Goal: Information Seeking & Learning: Check status

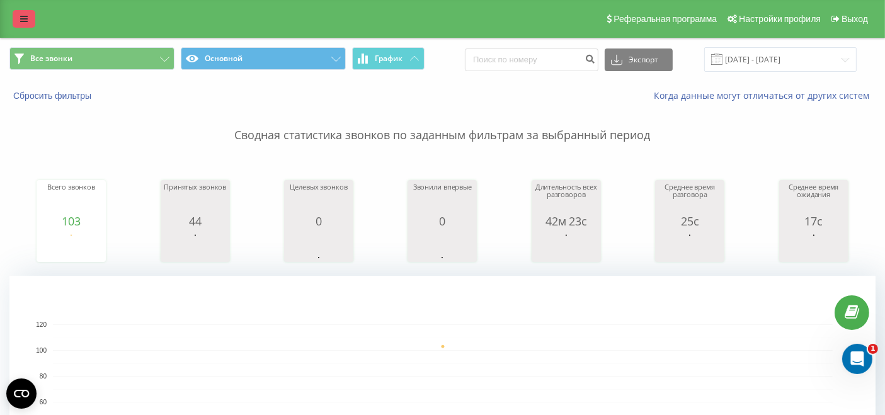
click at [16, 20] on link at bounding box center [24, 19] width 23 height 18
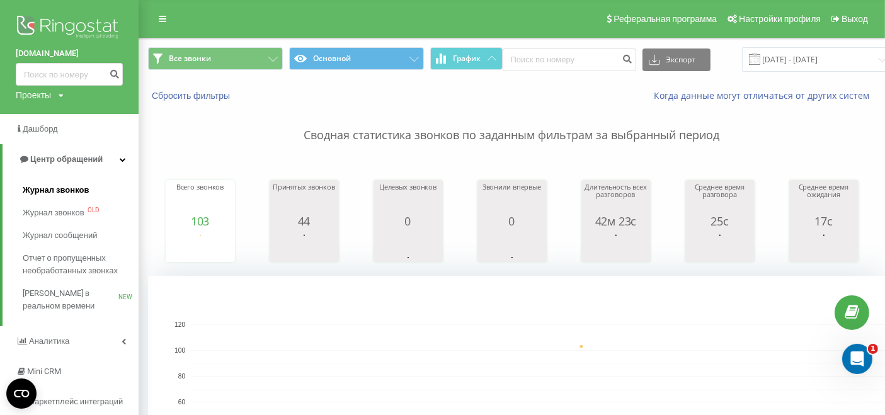
click at [76, 191] on span "Журнал звонков" at bounding box center [56, 190] width 66 height 13
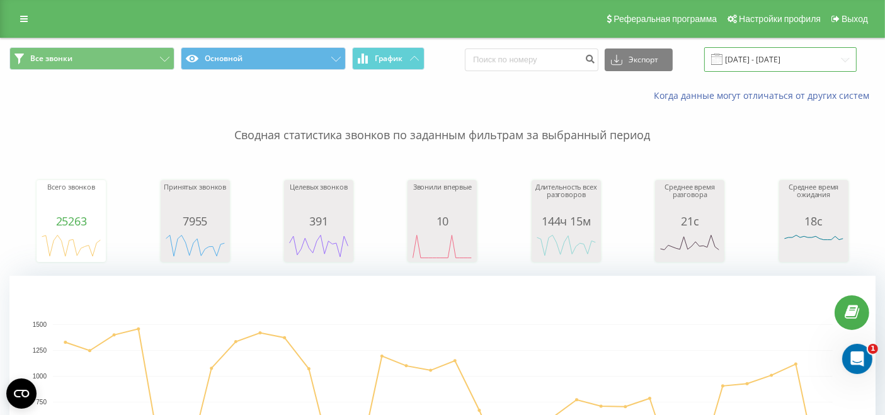
click at [788, 62] on input "[DATE] - [DATE]" at bounding box center [780, 59] width 152 height 25
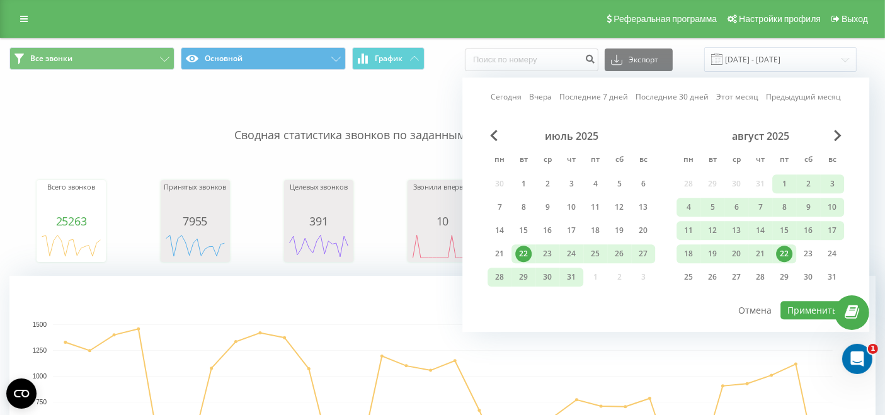
click at [784, 254] on div "22" at bounding box center [784, 254] width 16 height 16
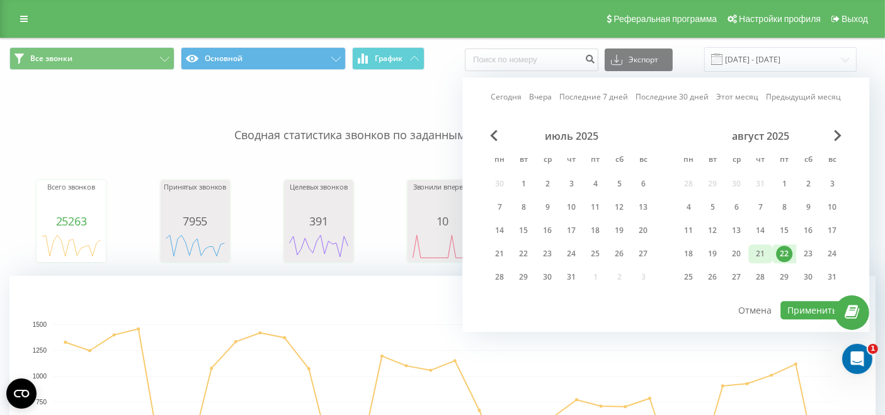
click at [757, 256] on div "21" at bounding box center [760, 254] width 16 height 16
click at [759, 252] on div "21" at bounding box center [760, 254] width 16 height 16
click at [795, 320] on div "Сегодня Вчера Последние 7 дней Последние 30 дней Этот месяц Предыдущий месяц ию…" at bounding box center [665, 204] width 407 height 254
click at [796, 314] on button "Применить" at bounding box center [812, 310] width 64 height 18
type input "[DATE] - [DATE]"
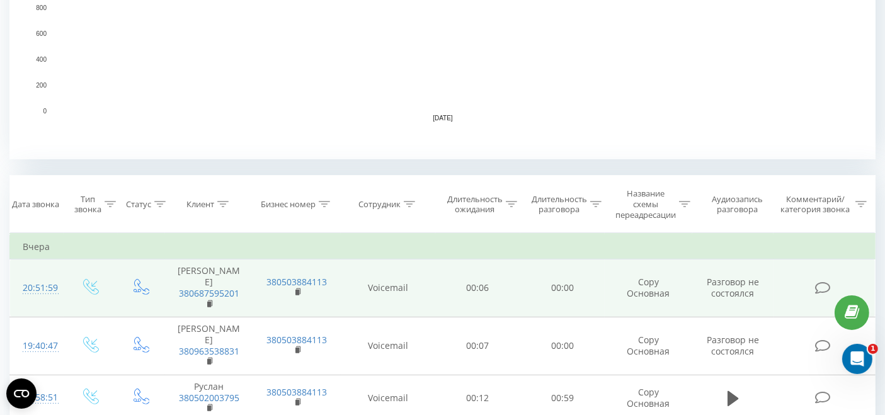
scroll to position [419, 0]
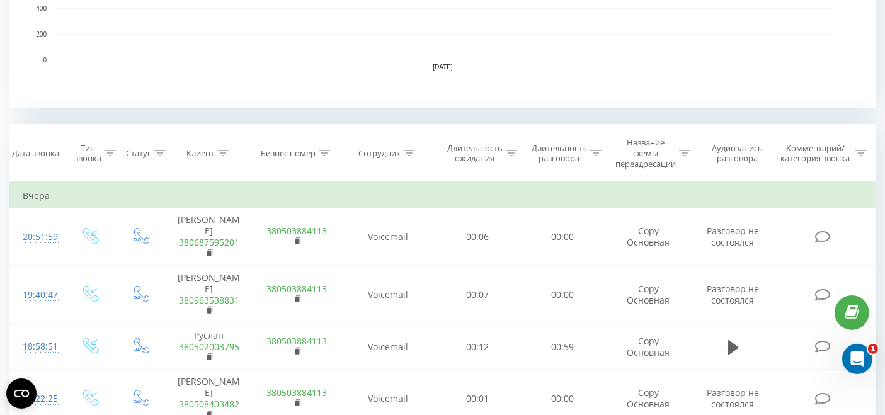
click at [406, 152] on icon at bounding box center [409, 153] width 11 height 6
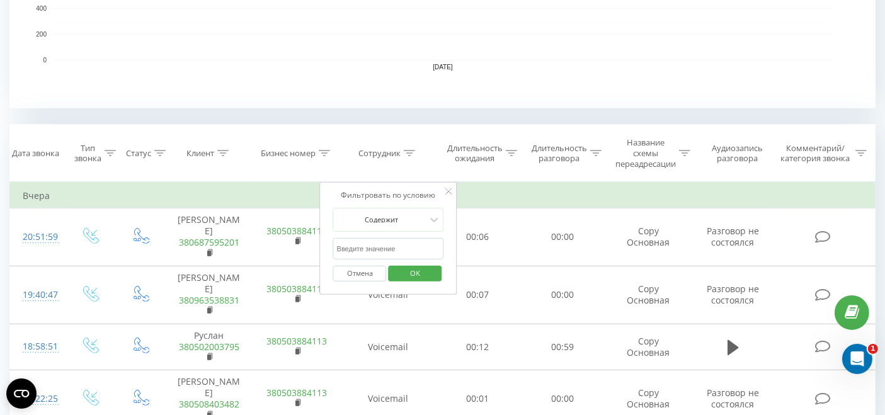
click at [366, 252] on input "text" at bounding box center [388, 249] width 111 height 22
type input "вікторія"
click at [404, 275] on span "OK" at bounding box center [414, 273] width 35 height 20
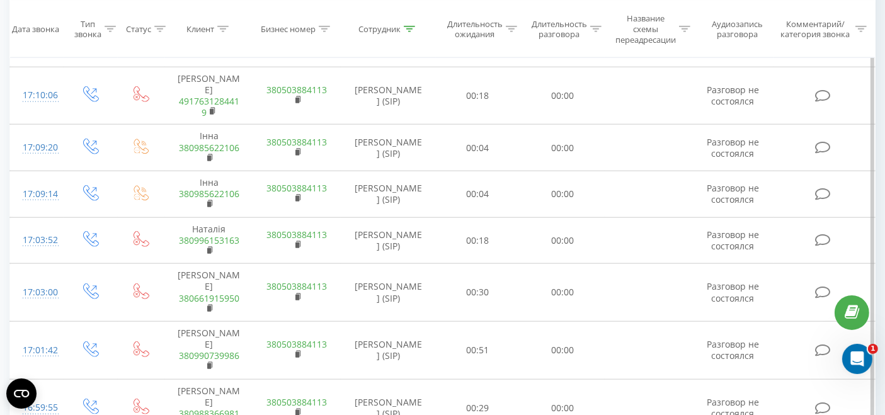
scroll to position [1470, 0]
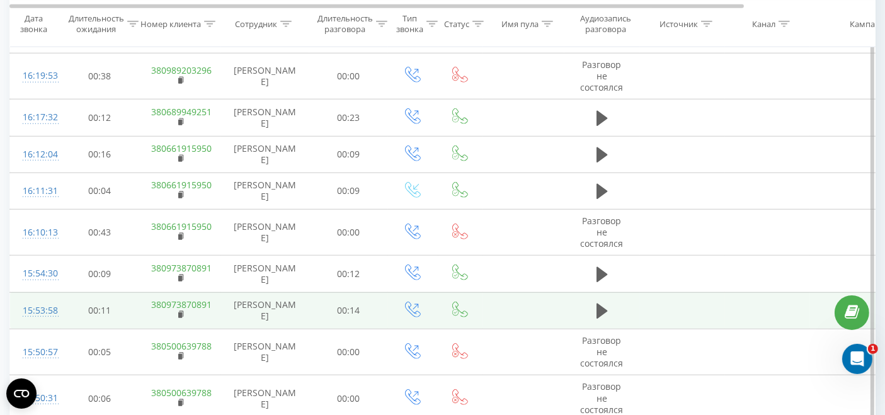
scroll to position [1315, 0]
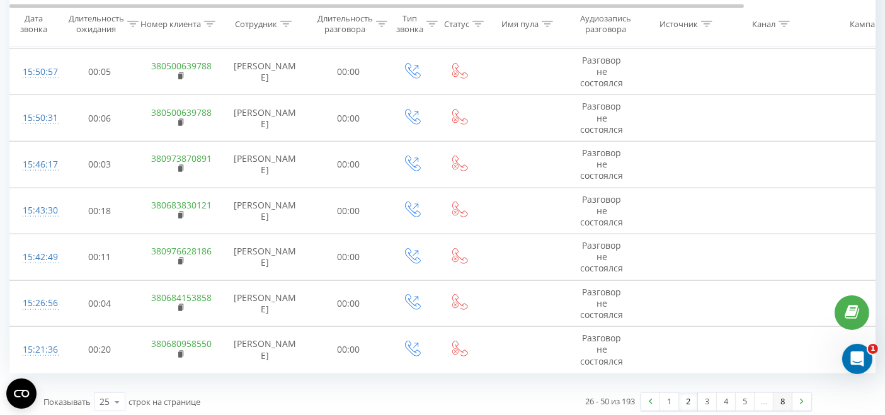
click at [784, 399] on link "8" at bounding box center [782, 402] width 19 height 18
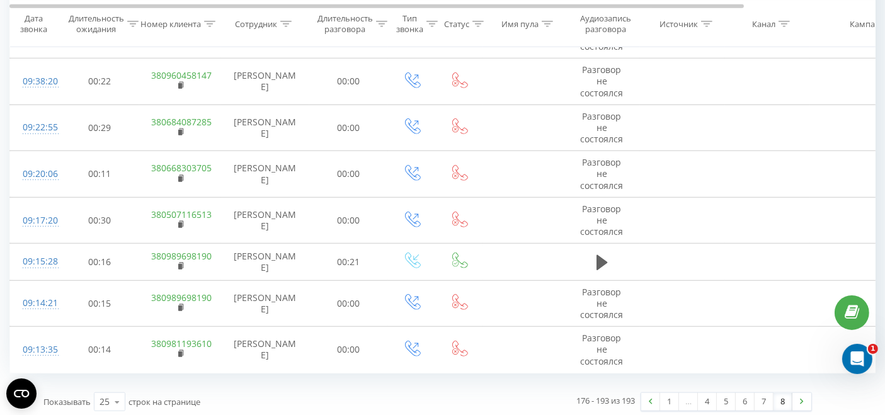
scroll to position [1040, 0]
click at [760, 395] on link "7" at bounding box center [763, 401] width 19 height 18
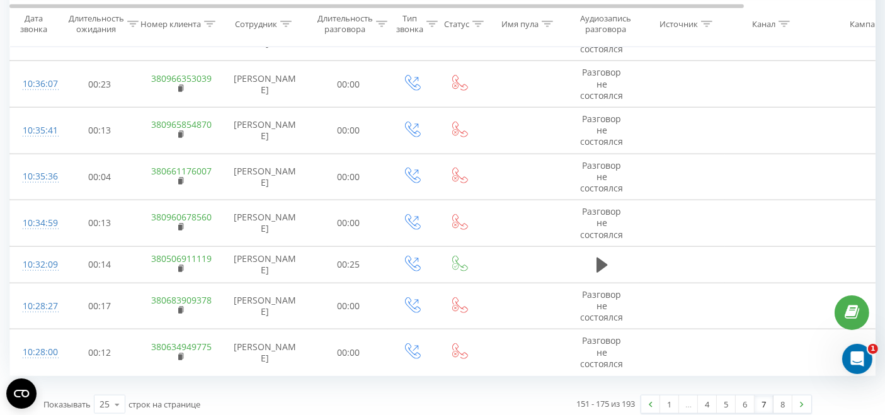
scroll to position [1373, 0]
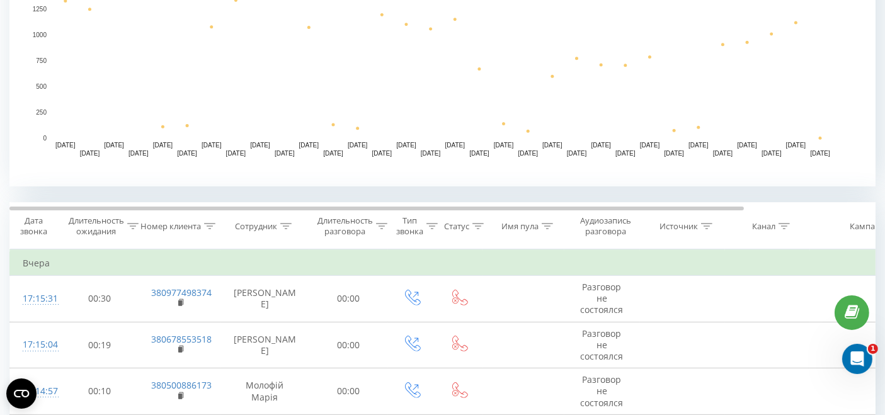
scroll to position [419, 0]
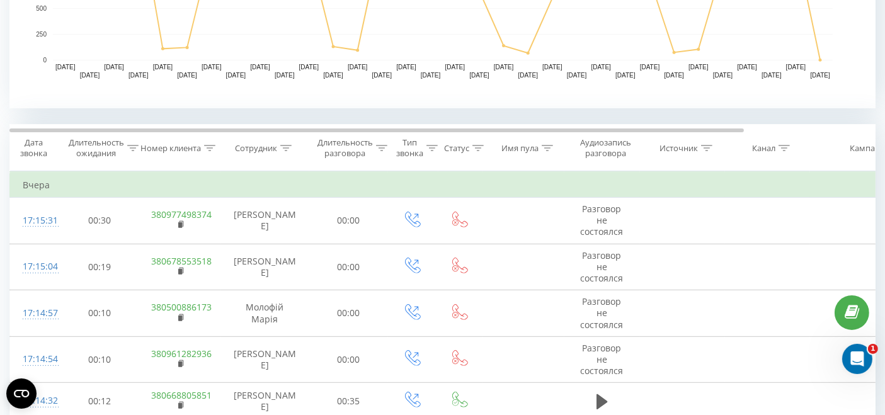
click at [280, 149] on icon at bounding box center [285, 148] width 11 height 6
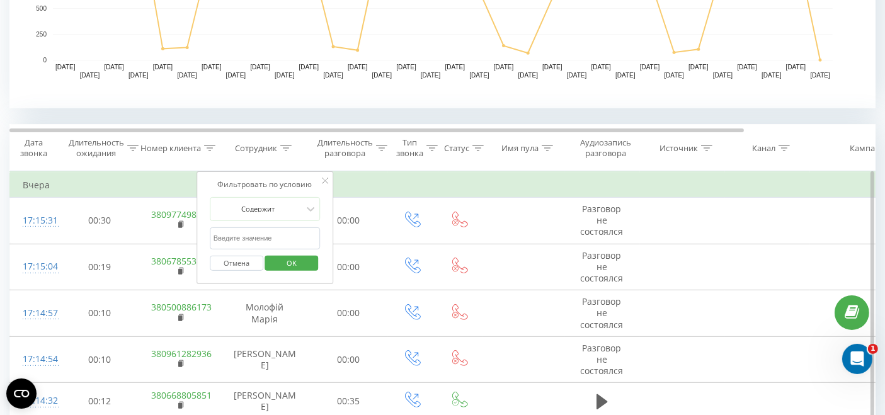
click at [288, 235] on input "text" at bounding box center [265, 238] width 111 height 22
type input "вікторія"
click at [282, 259] on span "OK" at bounding box center [291, 263] width 35 height 20
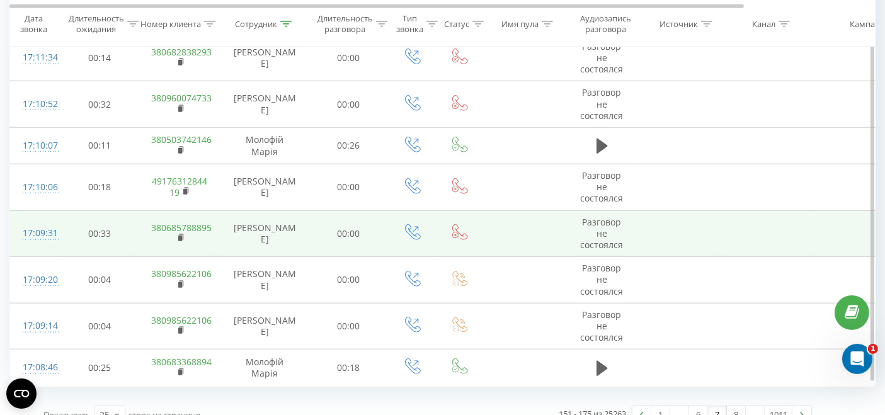
scroll to position [1334, 0]
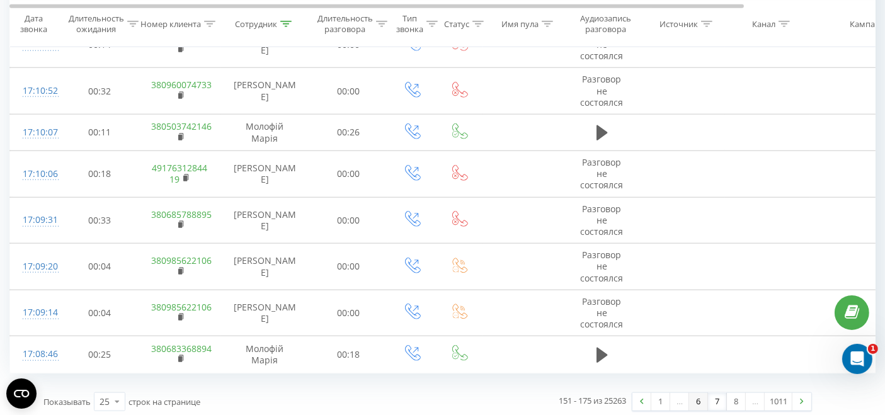
click at [704, 397] on link "6" at bounding box center [698, 402] width 19 height 18
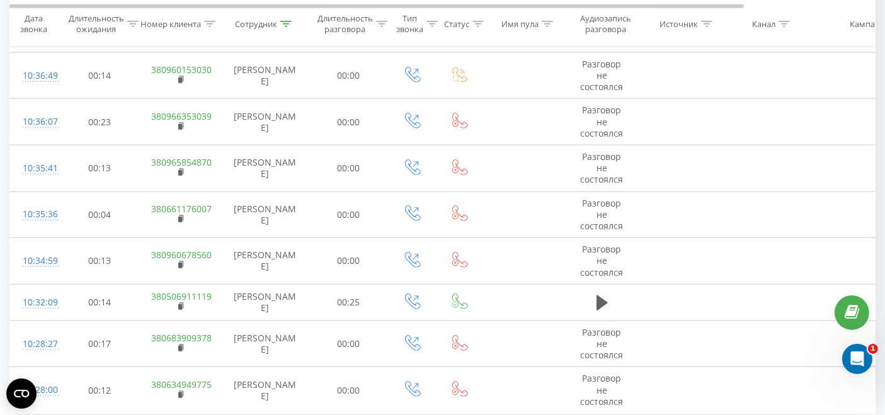
scroll to position [1373, 0]
